Goal: Check status: Check status

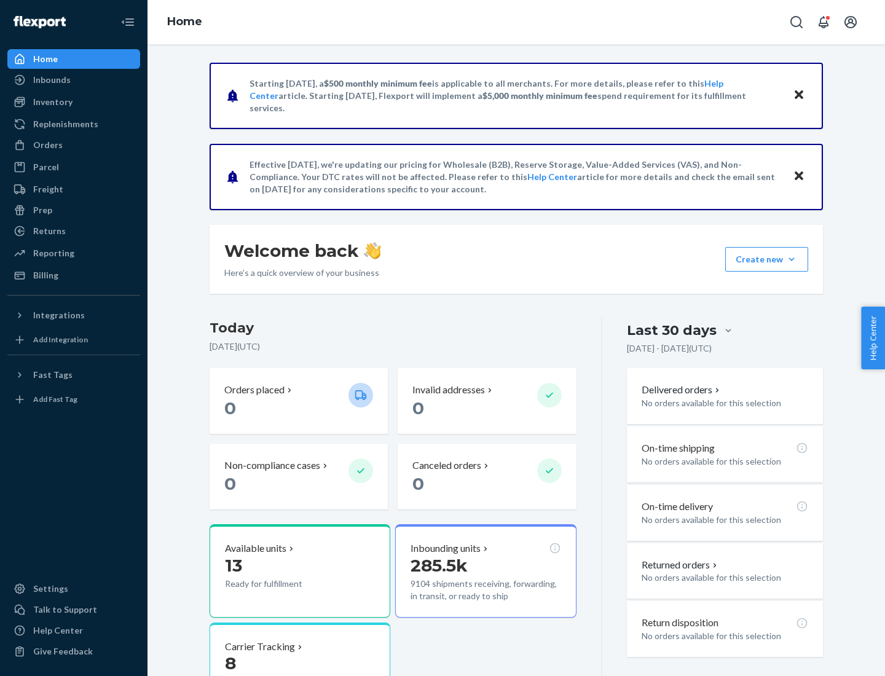
click at [792, 259] on button "Create new Create new inbound Create new order Create new product" at bounding box center [766, 259] width 83 height 25
click at [51, 80] on div "Inbounds" at bounding box center [52, 80] width 38 height 12
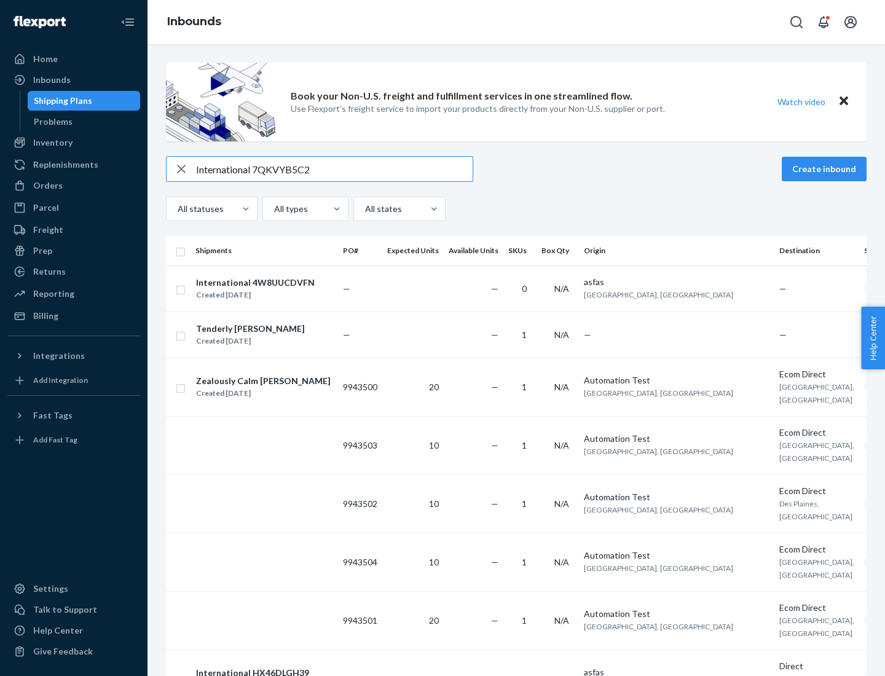
type input "International 7QKVYB5C29"
click at [272, 289] on div "Created [DATE]" at bounding box center [255, 295] width 119 height 12
